Goal: Task Accomplishment & Management: Manage account settings

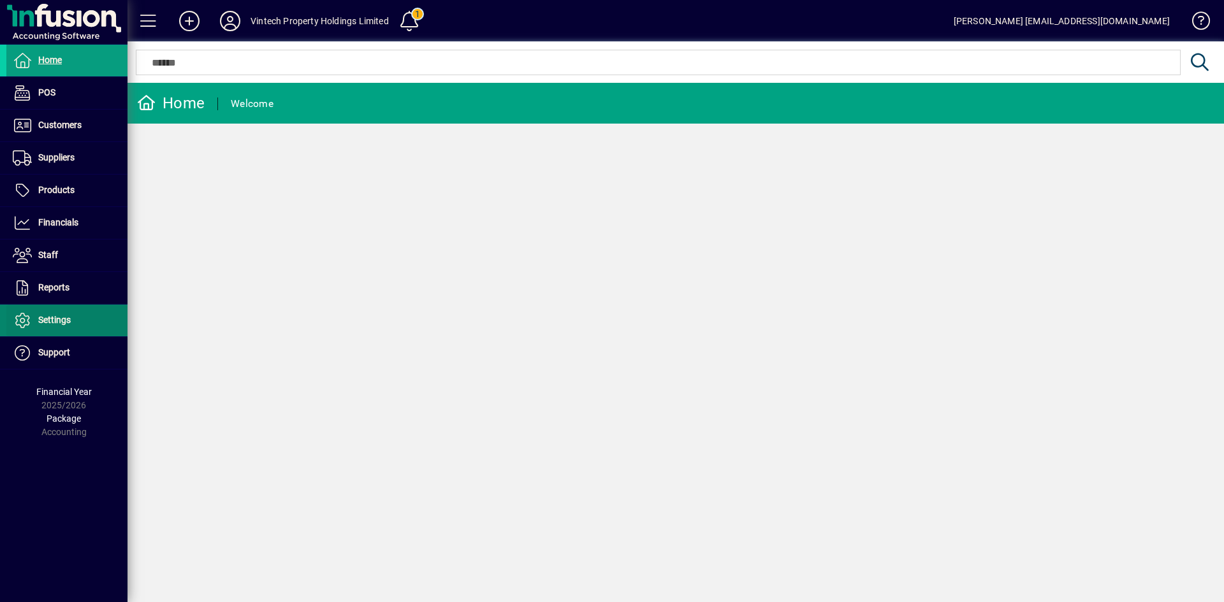
click at [55, 330] on span at bounding box center [66, 320] width 121 height 31
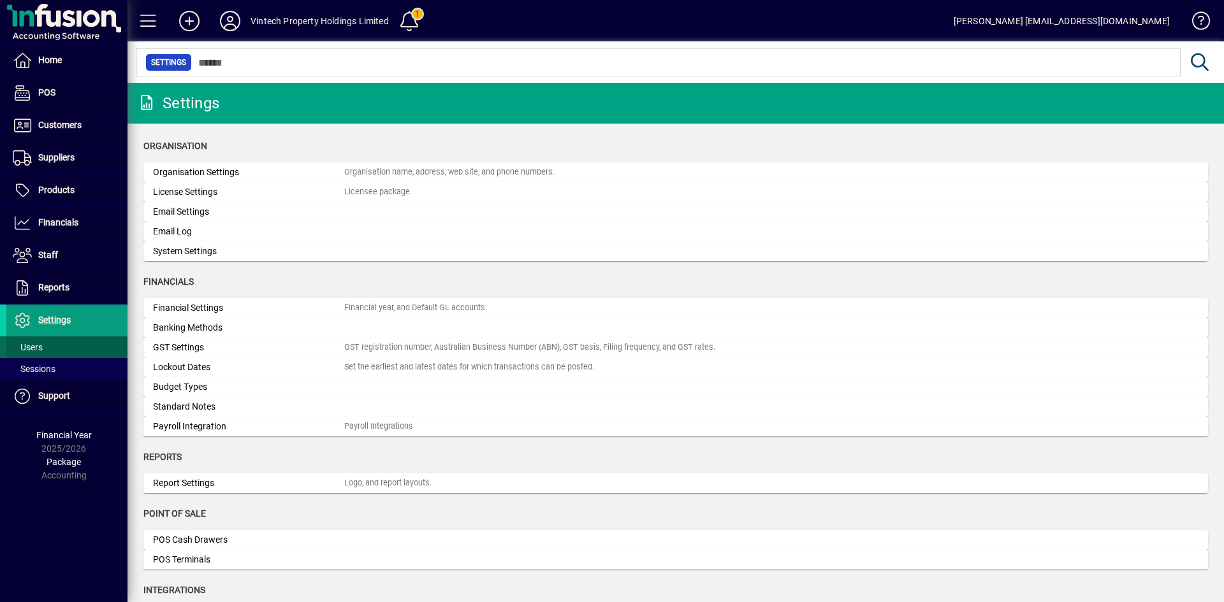
click at [54, 347] on span at bounding box center [66, 347] width 121 height 31
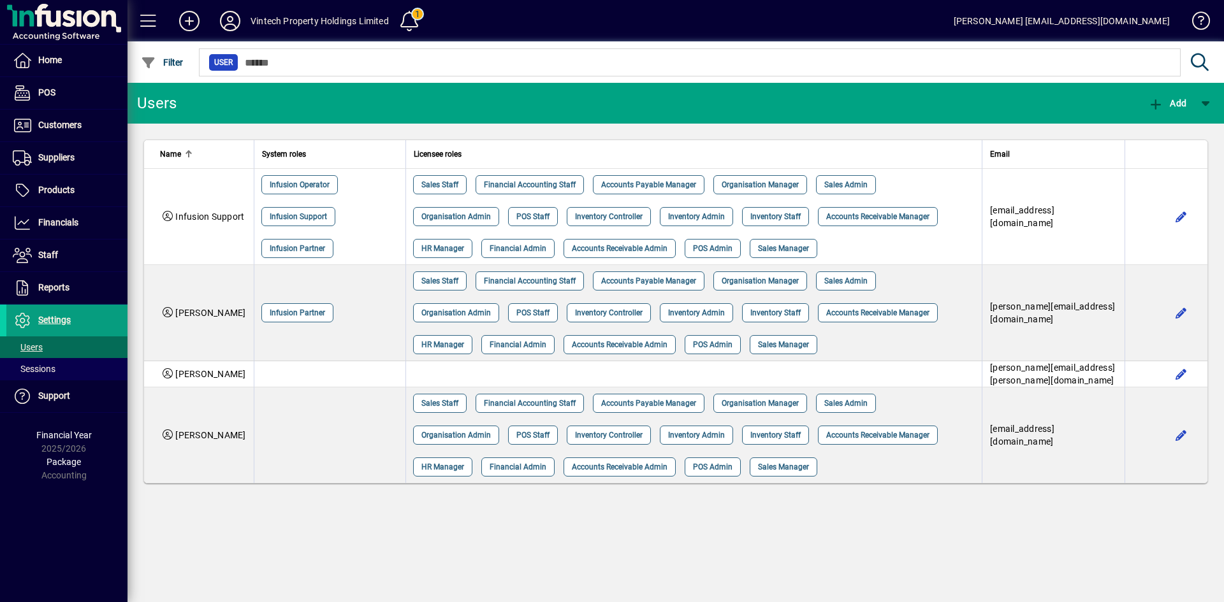
click at [264, 19] on div "Vintech Property Holdings Limited" at bounding box center [319, 21] width 138 height 20
click at [228, 24] on icon at bounding box center [229, 21] width 25 height 20
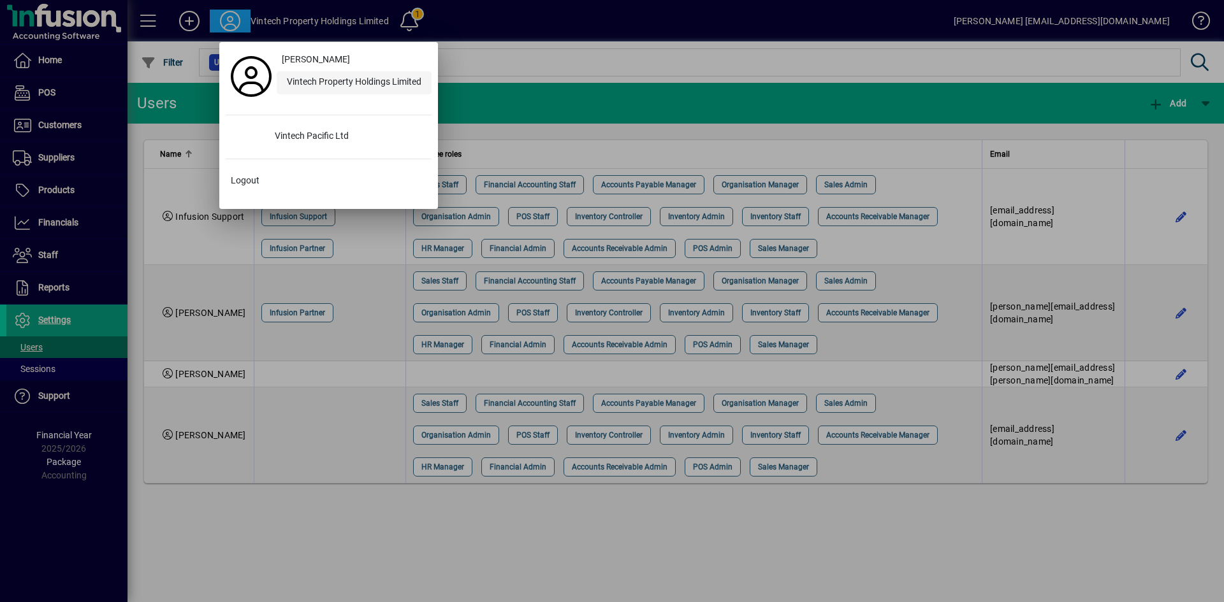
click at [316, 80] on div "Vintech Property Holdings Limited" at bounding box center [354, 82] width 155 height 23
click at [321, 139] on div "Vintech Pacific Ltd" at bounding box center [348, 137] width 167 height 23
